Goal: Task Accomplishment & Management: Use online tool/utility

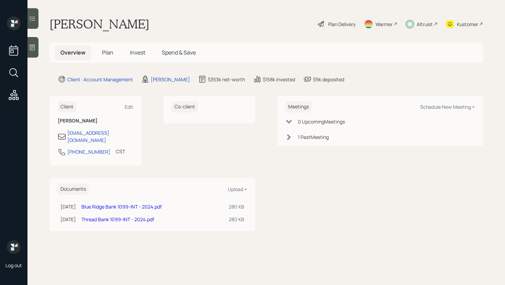
click at [139, 54] on span "Invest" at bounding box center [137, 53] width 15 height 8
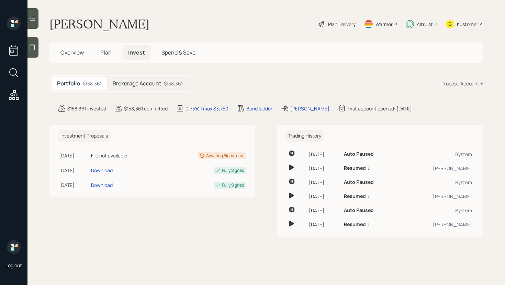
click at [32, 10] on div at bounding box center [32, 18] width 11 height 21
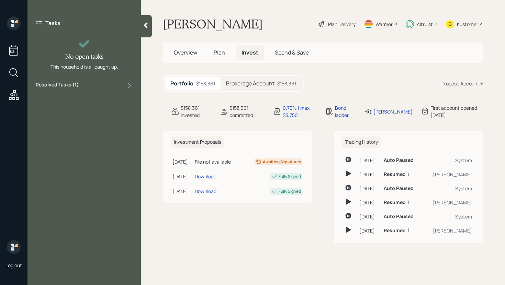
click at [88, 86] on div "Resolved Tasks ( 1 )" at bounding box center [84, 85] width 97 height 8
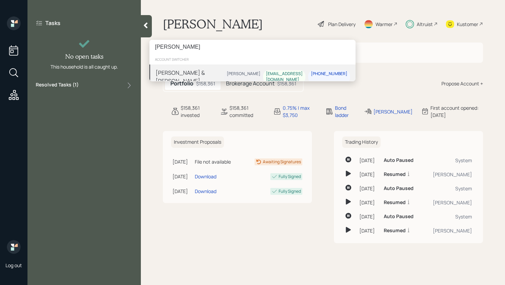
type input "[PERSON_NAME]"
click at [198, 70] on div "[PERSON_NAME] & [PERSON_NAME]" at bounding box center [190, 77] width 68 height 16
